Goal: Connect with others: Connect with others

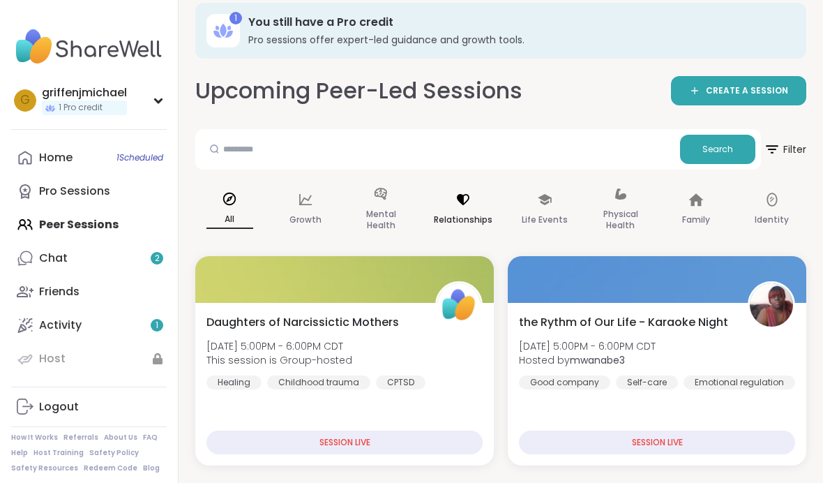
click at [467, 190] on div "Relationships" at bounding box center [463, 210] width 81 height 70
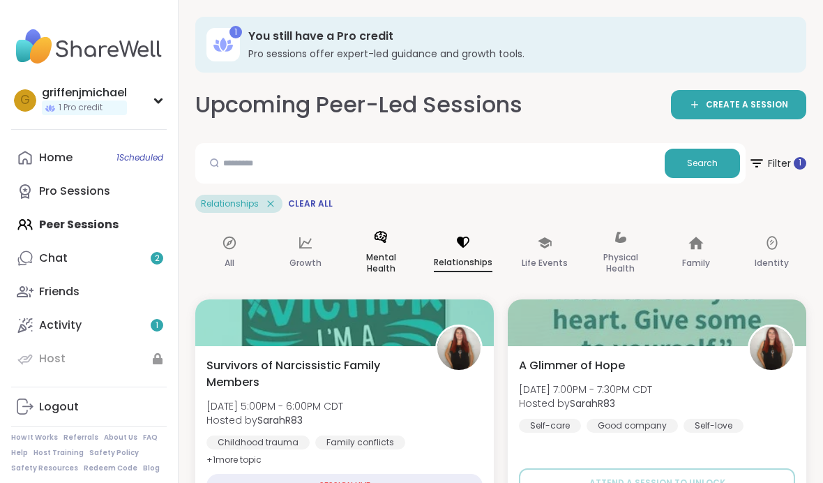
click at [382, 242] on icon at bounding box center [380, 236] width 15 height 15
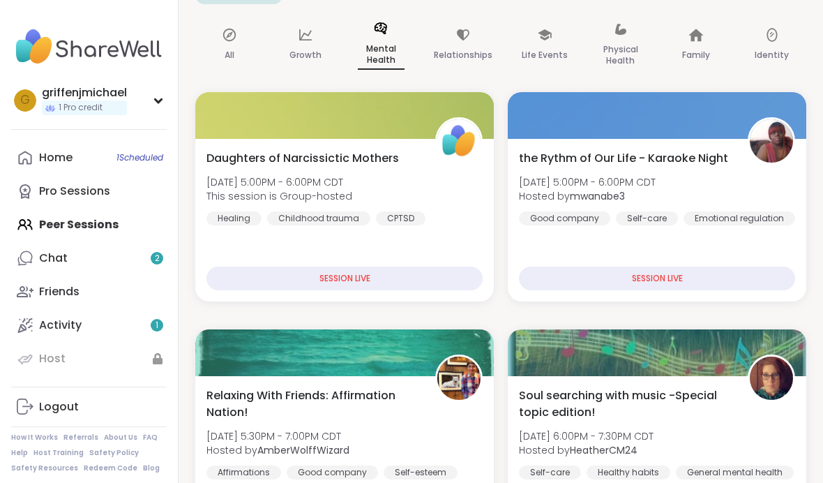
scroll to position [183, 0]
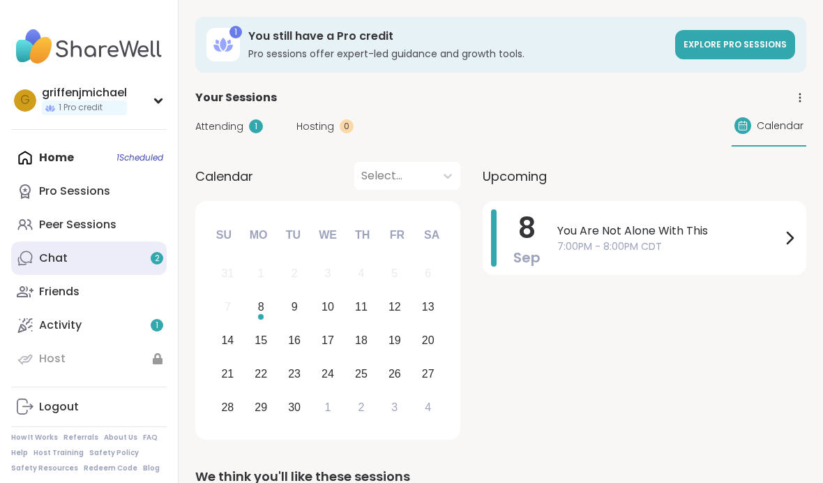
click at [38, 260] on link "Chat 2" at bounding box center [89, 257] width 156 height 33
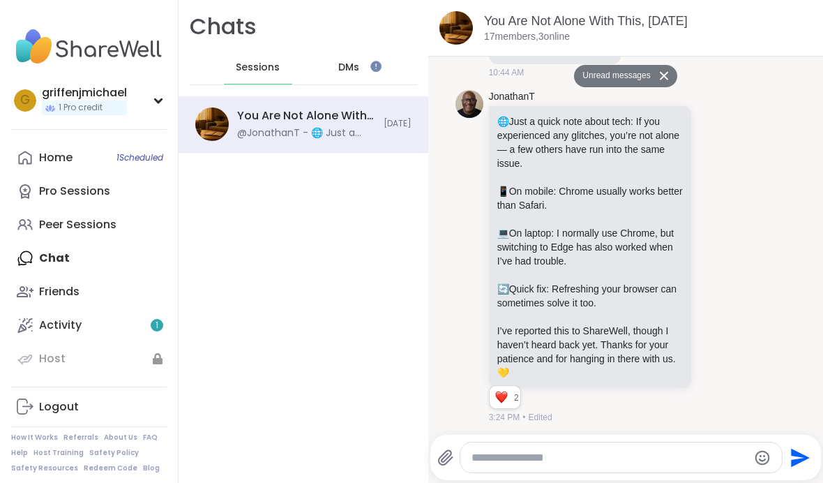
click at [333, 69] on div "DMs" at bounding box center [349, 67] width 68 height 33
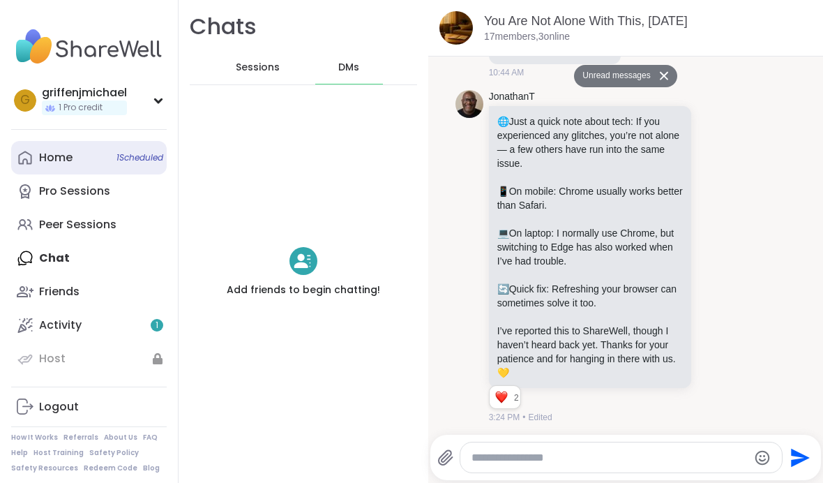
click at [67, 165] on link "Home 1 Scheduled" at bounding box center [89, 157] width 156 height 33
